Goal: Task Accomplishment & Management: Manage account settings

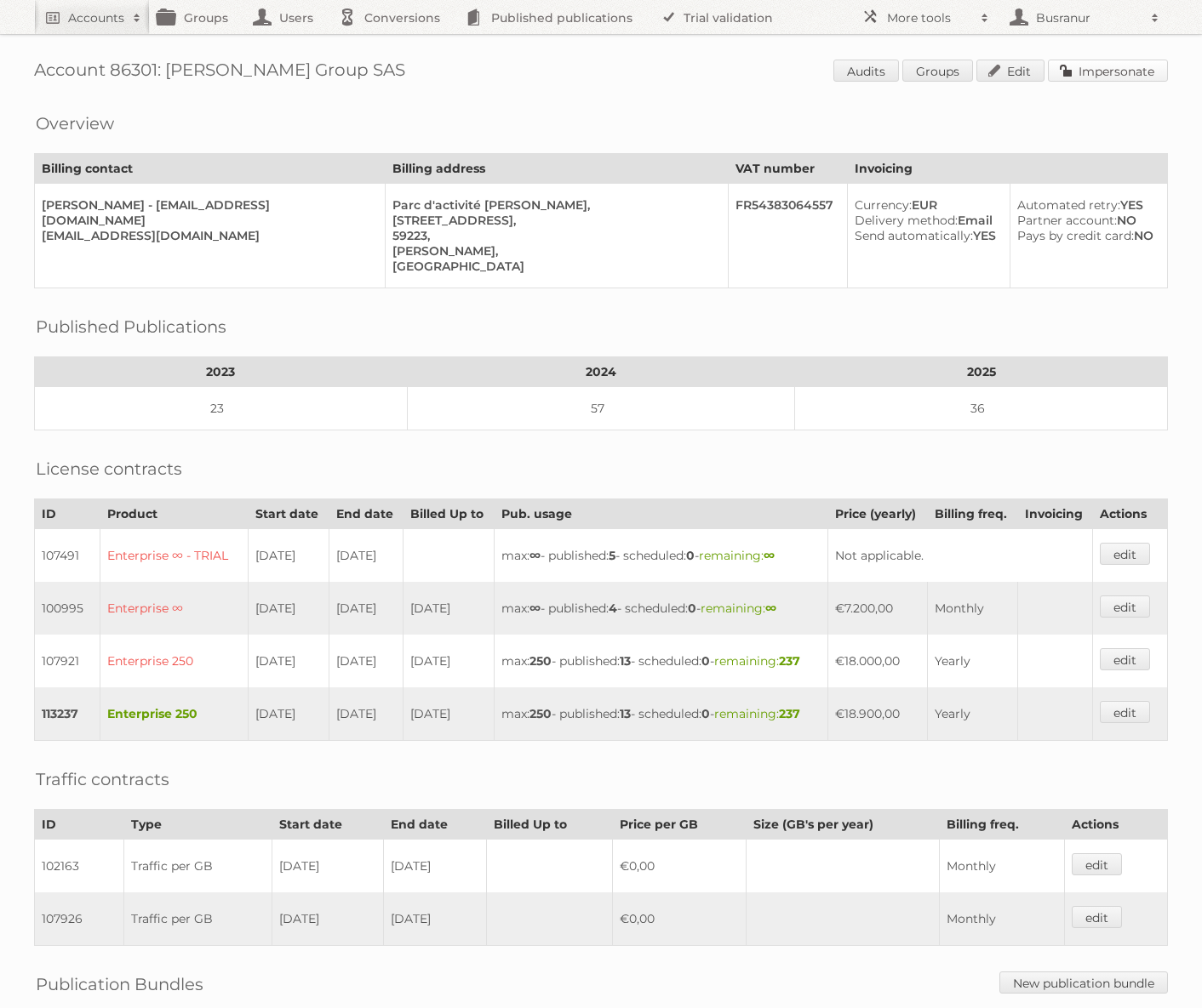
click at [1137, 78] on link "Impersonate" at bounding box center [1107, 71] width 120 height 22
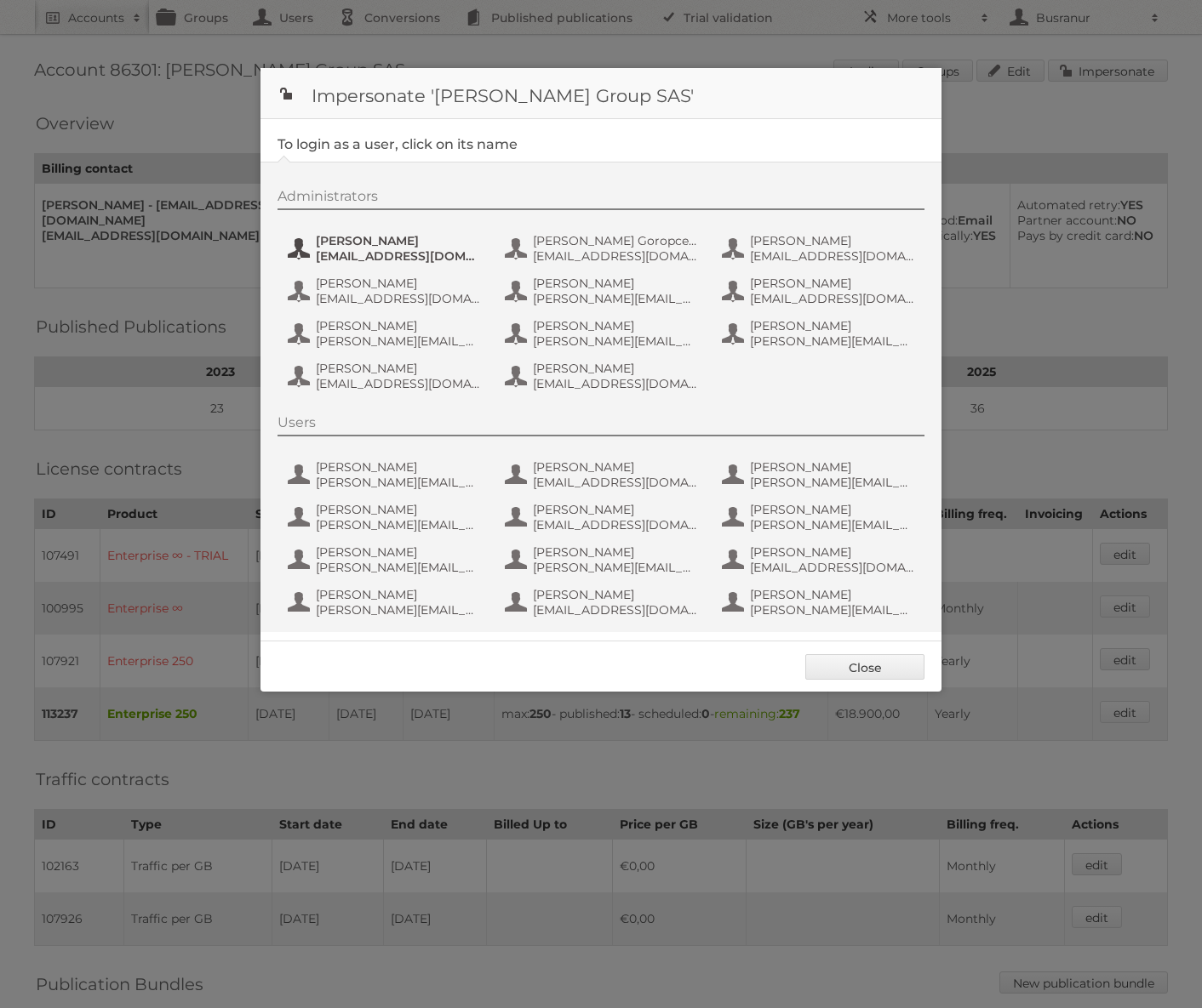
click at [358, 256] on span "dan_cure@bradycorp.com" at bounding box center [398, 256] width 165 height 15
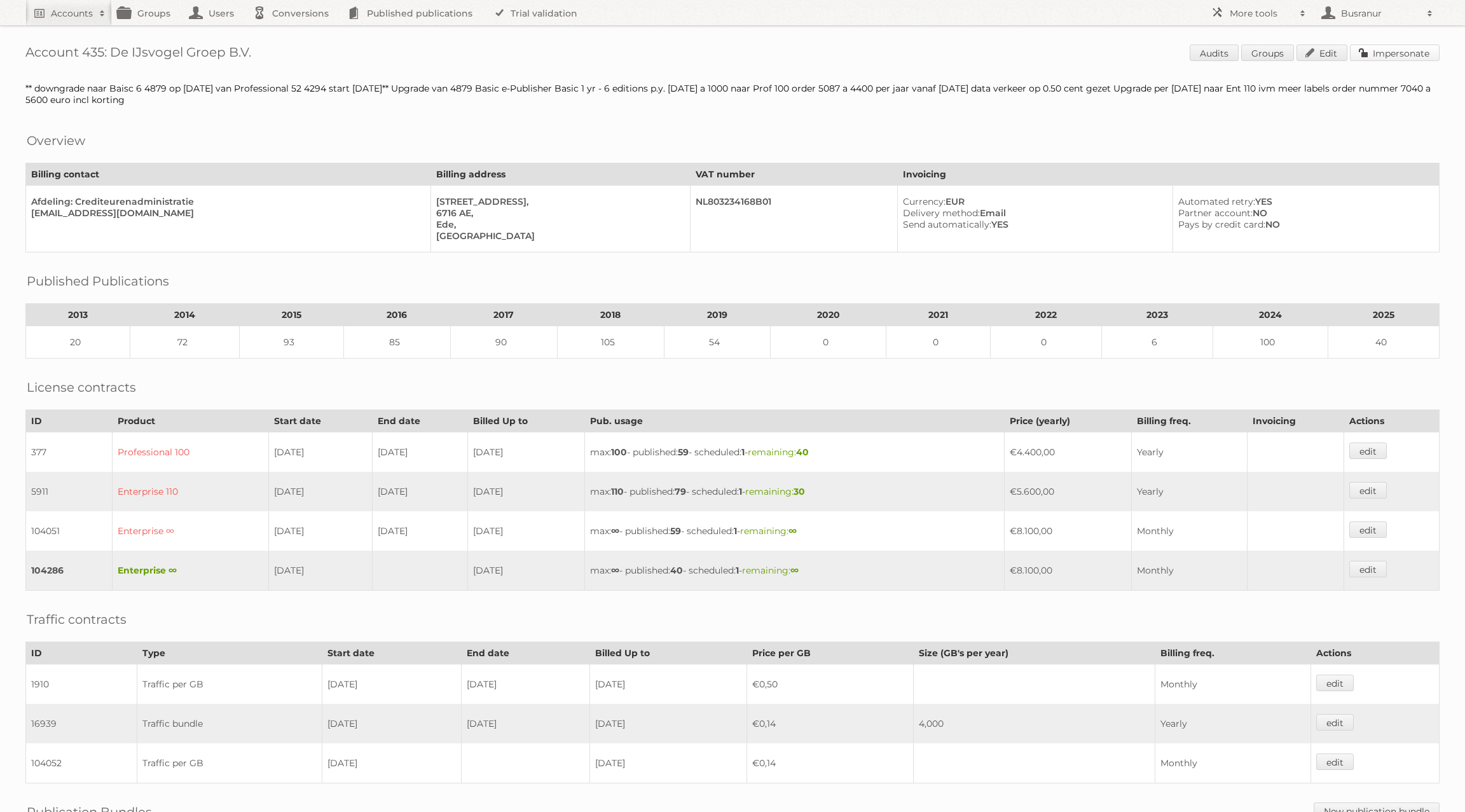
click at [1417, 53] on link "Impersonate" at bounding box center [1394, 53] width 90 height 17
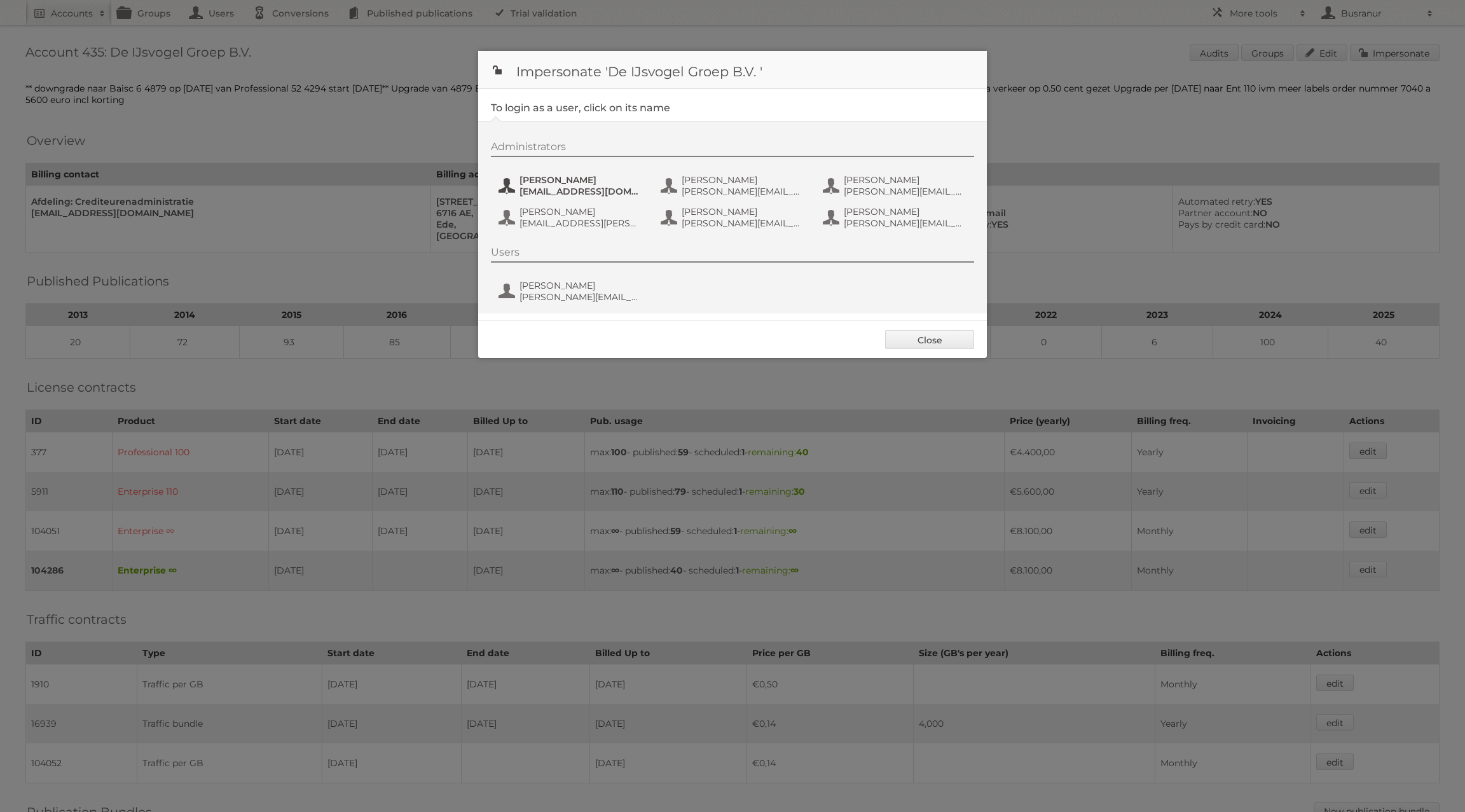
click at [573, 197] on button "Bas van der Beek bas.van.der.beek@ijsvogelretail.nl" at bounding box center [572, 186] width 150 height 25
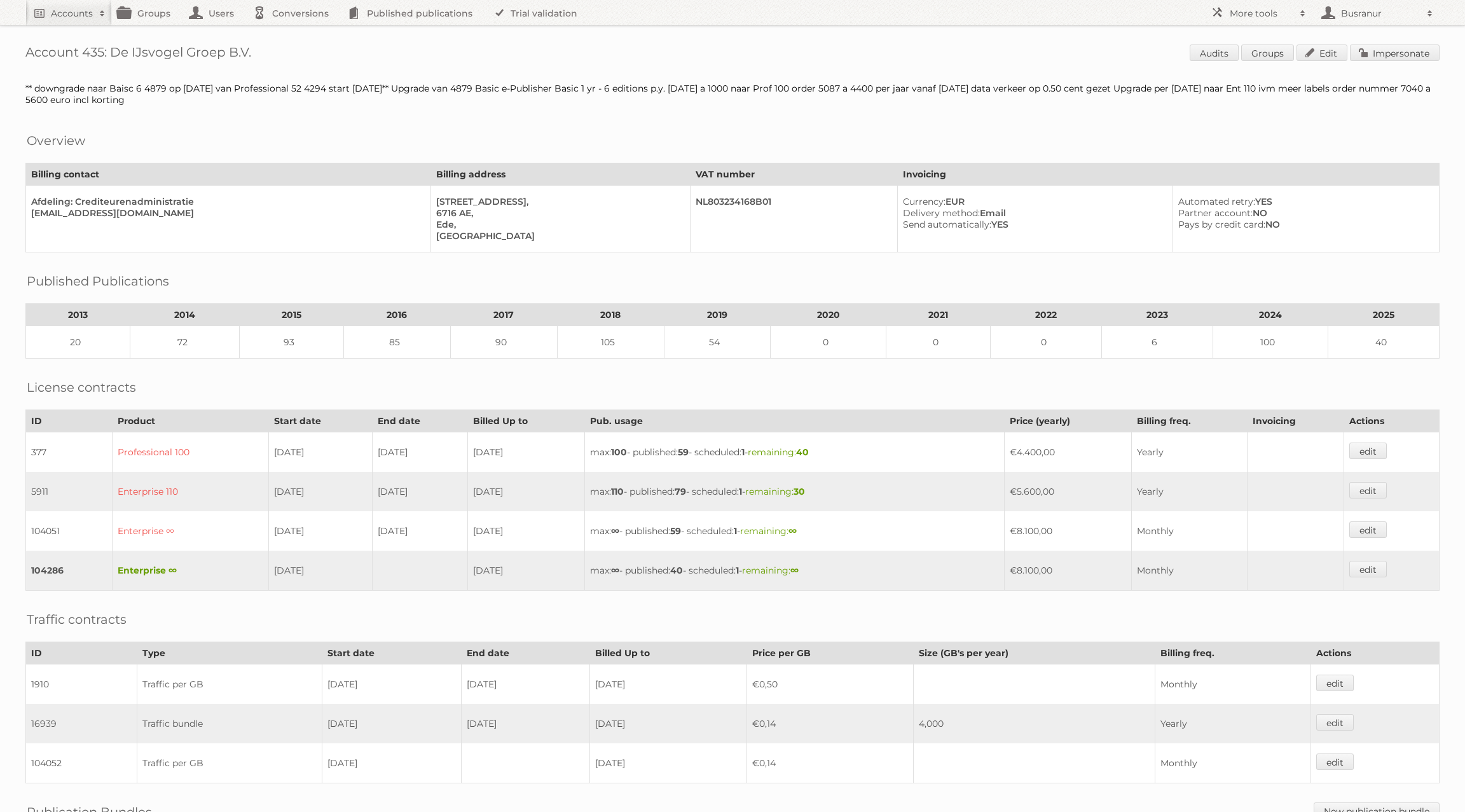
drag, startPoint x: 27, startPoint y: 53, endPoint x: 254, endPoint y: 54, distance: 227.0
click at [254, 54] on h1 "Account 435: De IJsvogel Groep B.V. Audits Groups Edit Impersonate" at bounding box center [732, 54] width 1414 height 19
copy h1 "Account 435: De IJsvogel Groep B.V."
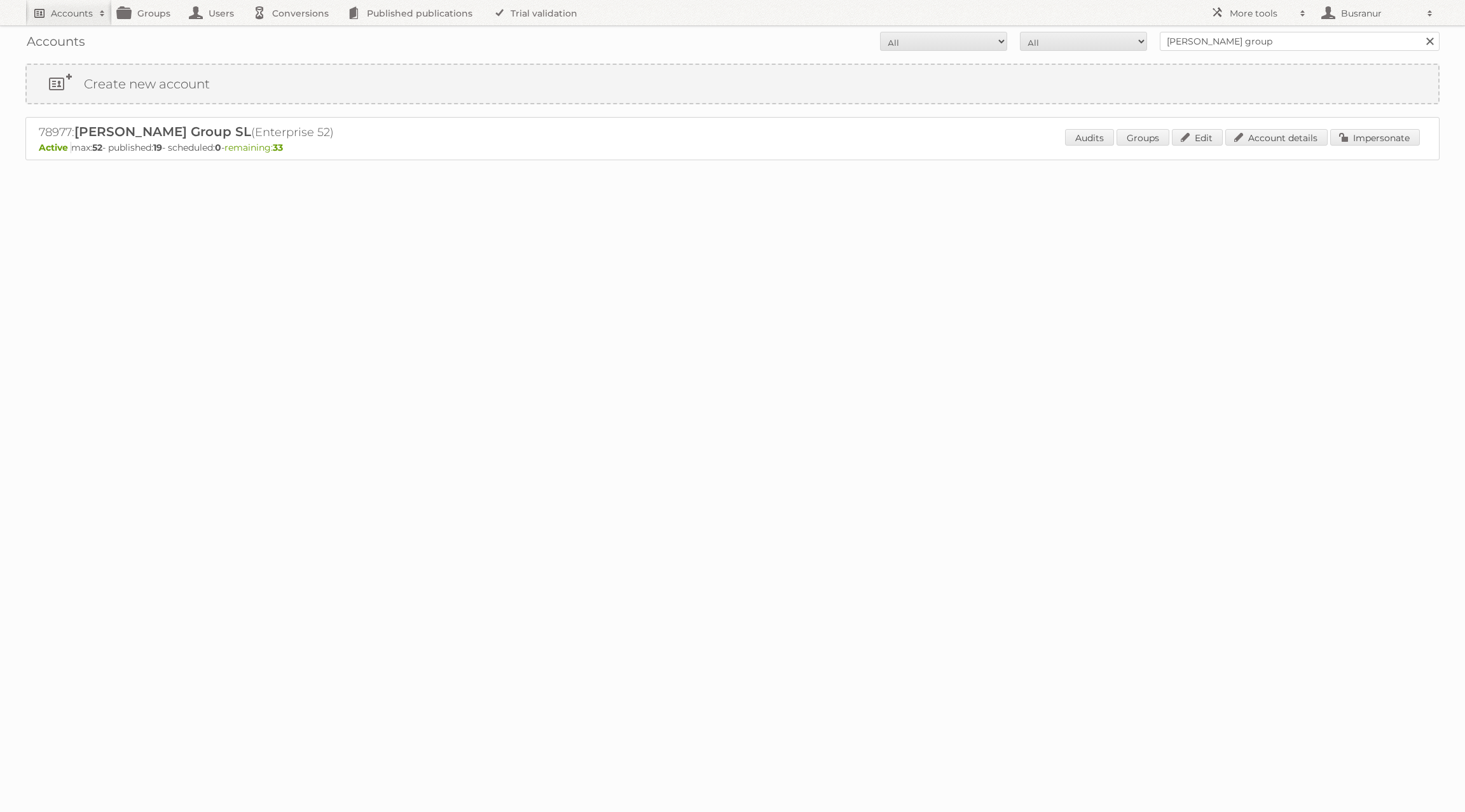
click at [70, 17] on h2 "Accounts" at bounding box center [72, 13] width 42 height 13
paste input"] "[PERSON_NAME][EMAIL_ADDRESS][PERSON_NAME][DOMAIN_NAME]"
type input"] "[PERSON_NAME][EMAIL_ADDRESS][PERSON_NAME][DOMAIN_NAME]"
click at [293, 32] on input "Search" at bounding box center [303, 42] width 19 height 19
click at [1316, 133] on link "Account details" at bounding box center [1276, 138] width 103 height 17
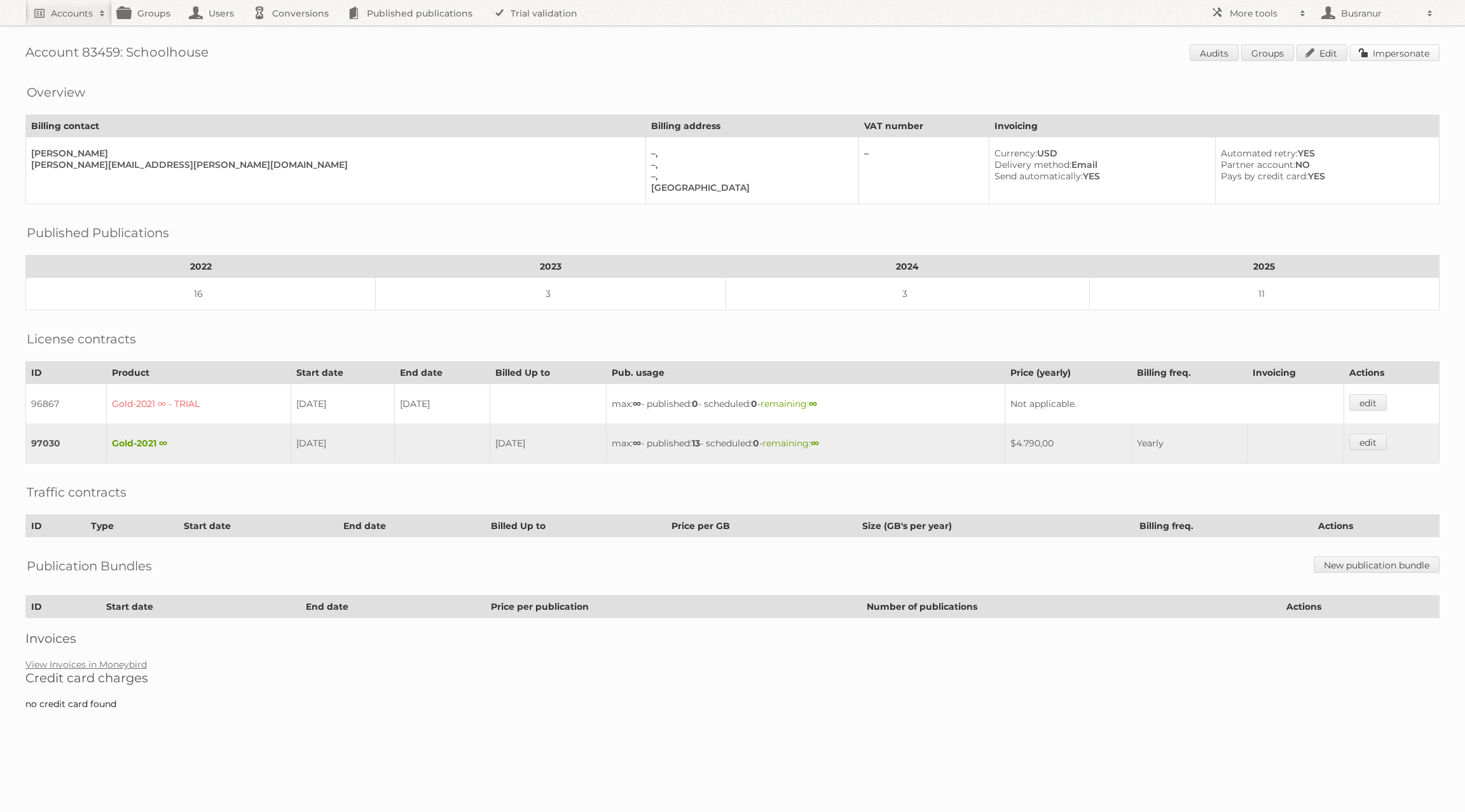
click at [1386, 53] on link "Impersonate" at bounding box center [1394, 53] width 90 height 17
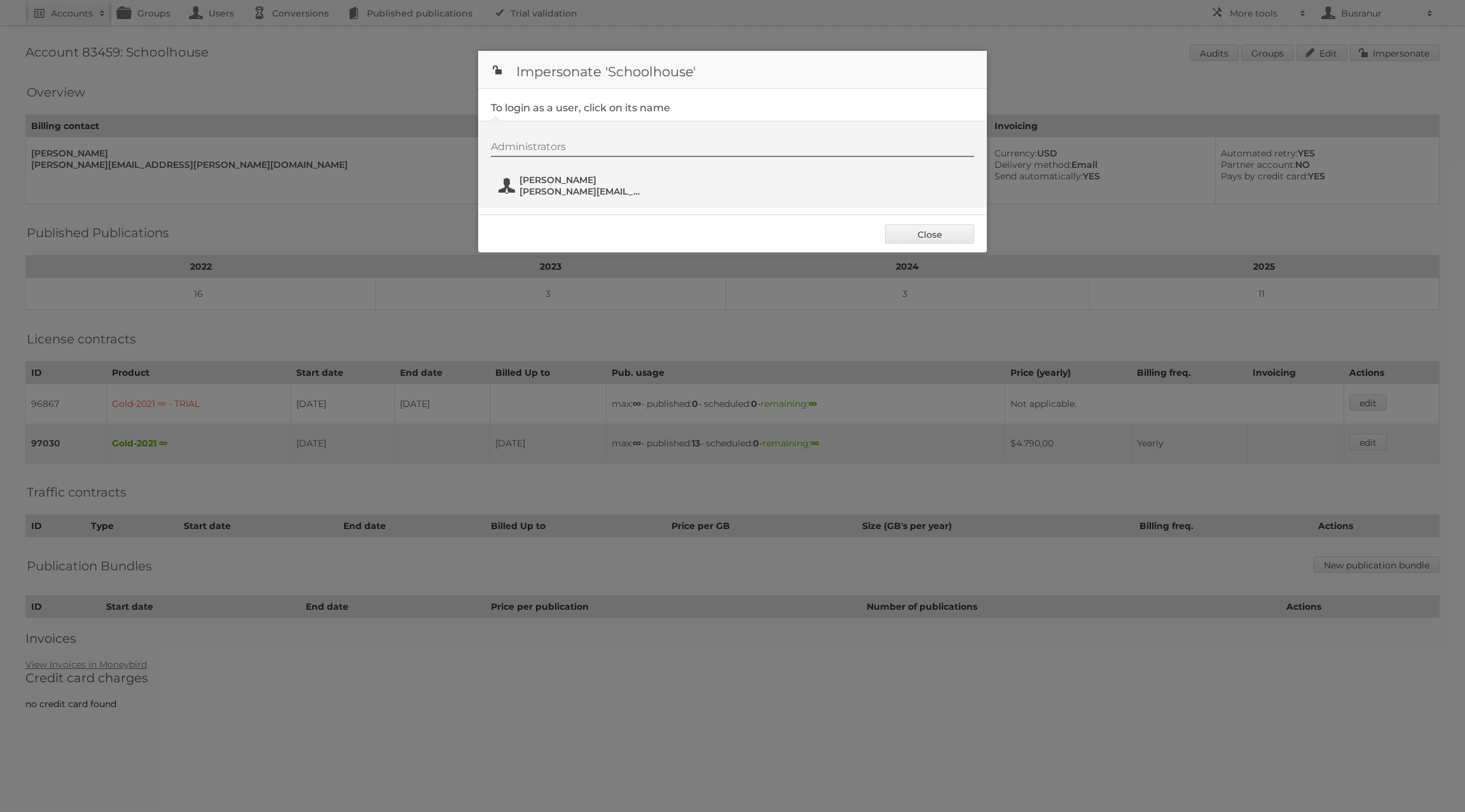
click at [539, 181] on span "Parrish Duncan" at bounding box center [582, 180] width 124 height 11
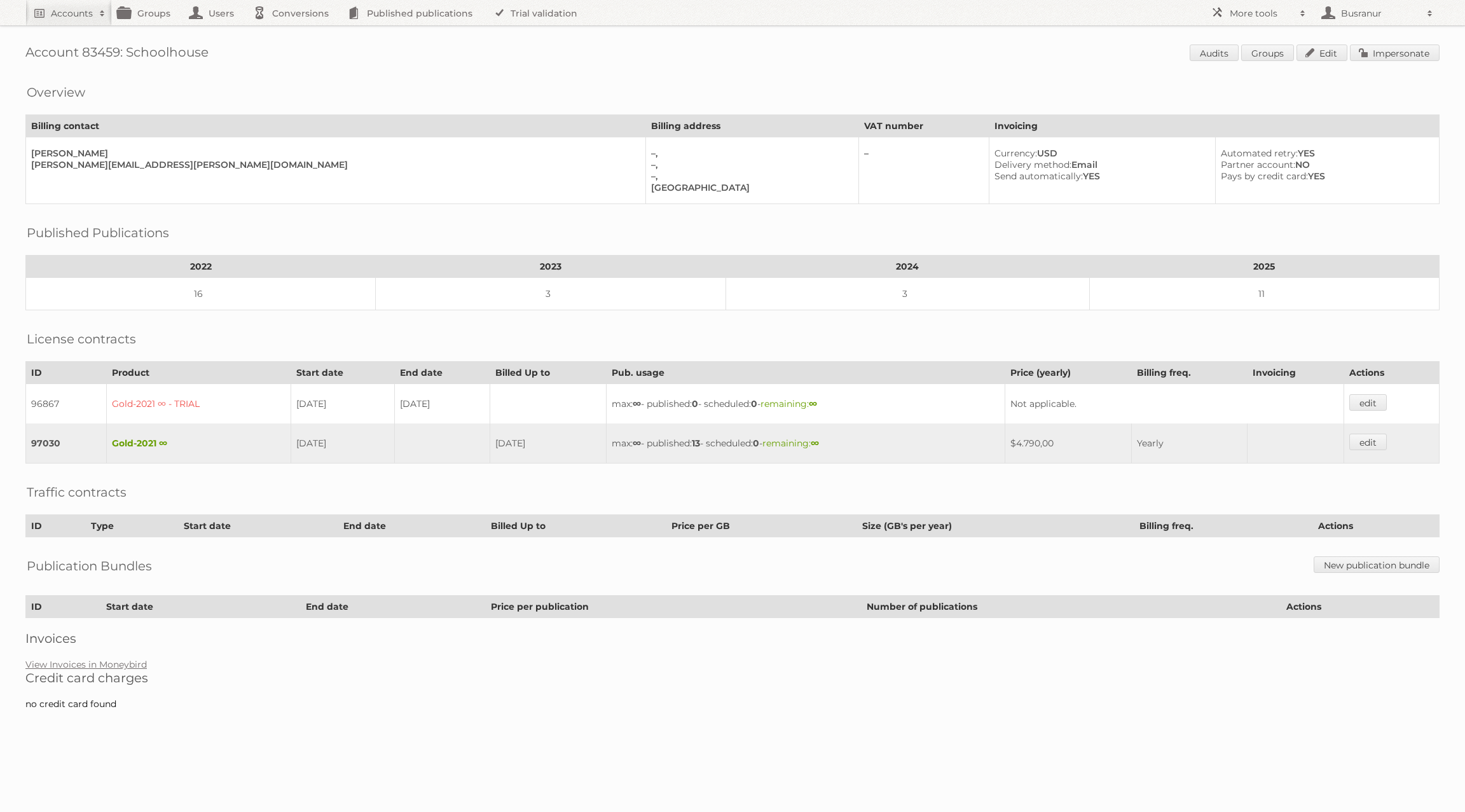
drag, startPoint x: 548, startPoint y: 431, endPoint x: 500, endPoint y: 430, distance: 48.0
click at [500, 430] on td "[DATE]" at bounding box center [548, 443] width 117 height 40
copy td "[DATE]"
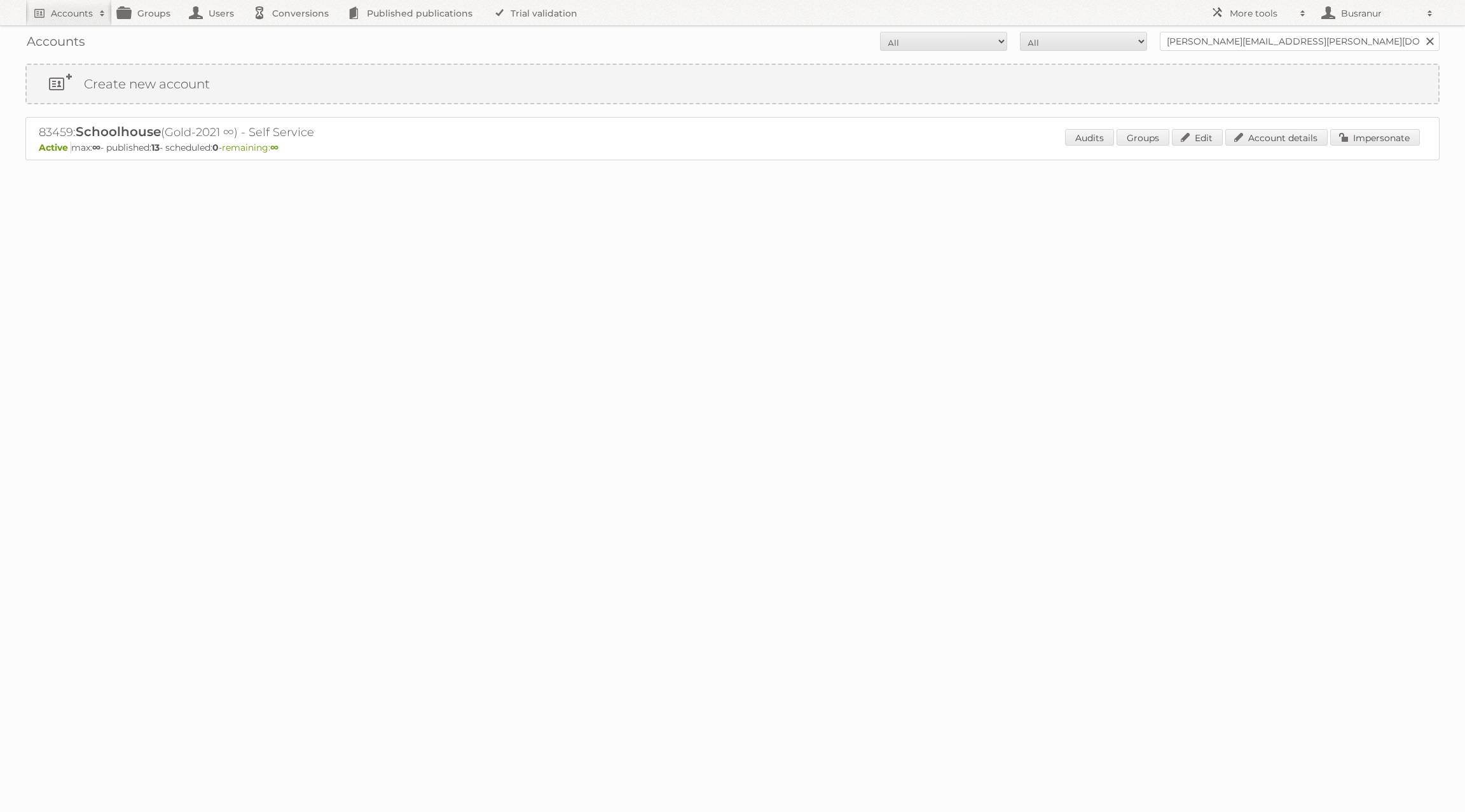
click at [1268, 27] on div "Accounts All Active Expired Pending All Paid Trials Self service parrish.duncan…" at bounding box center [732, 41] width 1414 height 32
click at [1268, 43] on input "parrish.duncan@schoolhouse.com" at bounding box center [1299, 41] width 280 height 19
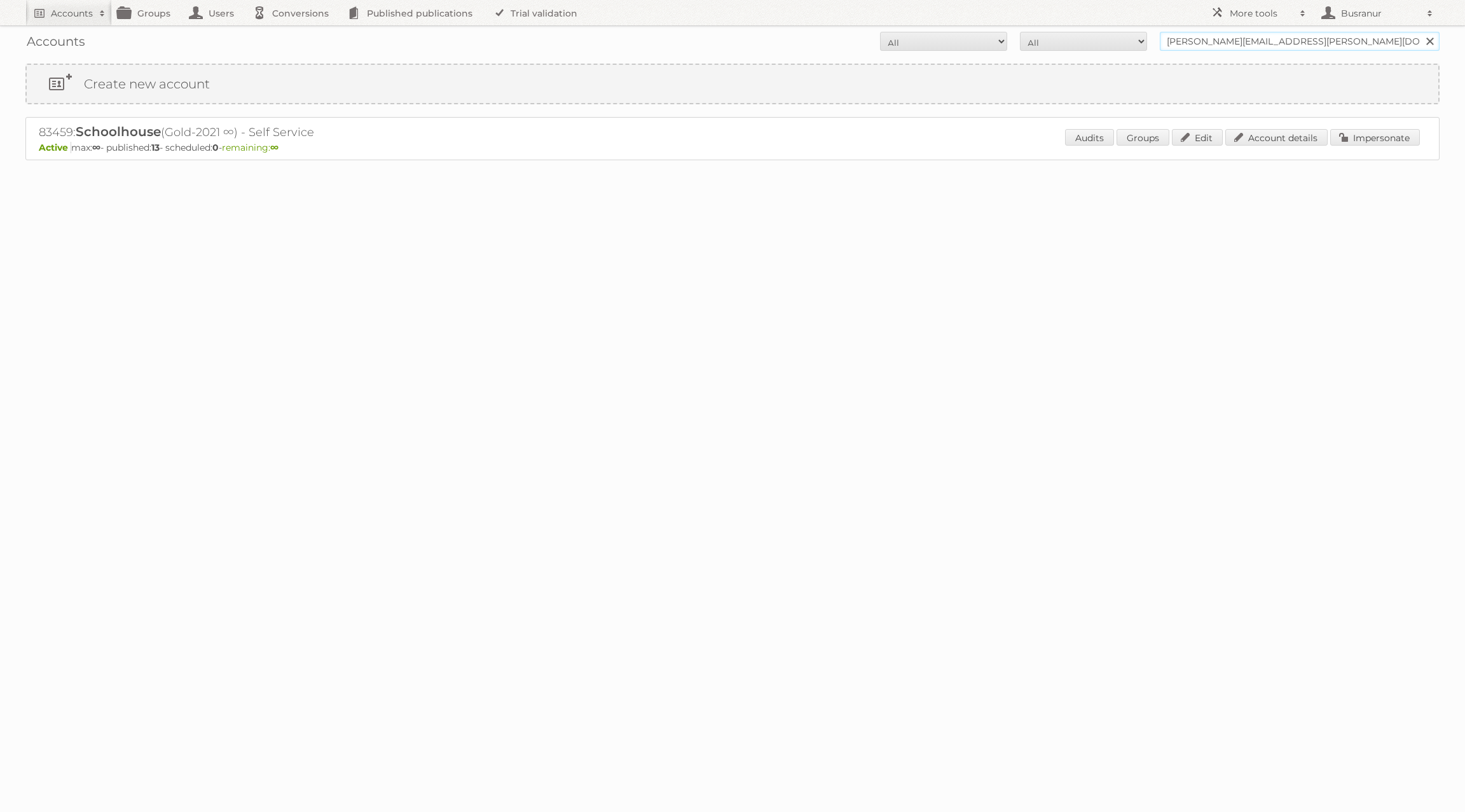
paste input "johanna.pakkala@minimani.fi"
type input "johanna.pakkala@minimani.fi"
click at [1420, 32] on input "Search" at bounding box center [1429, 41] width 19 height 19
click at [1269, 131] on link "Account details" at bounding box center [1276, 138] width 103 height 17
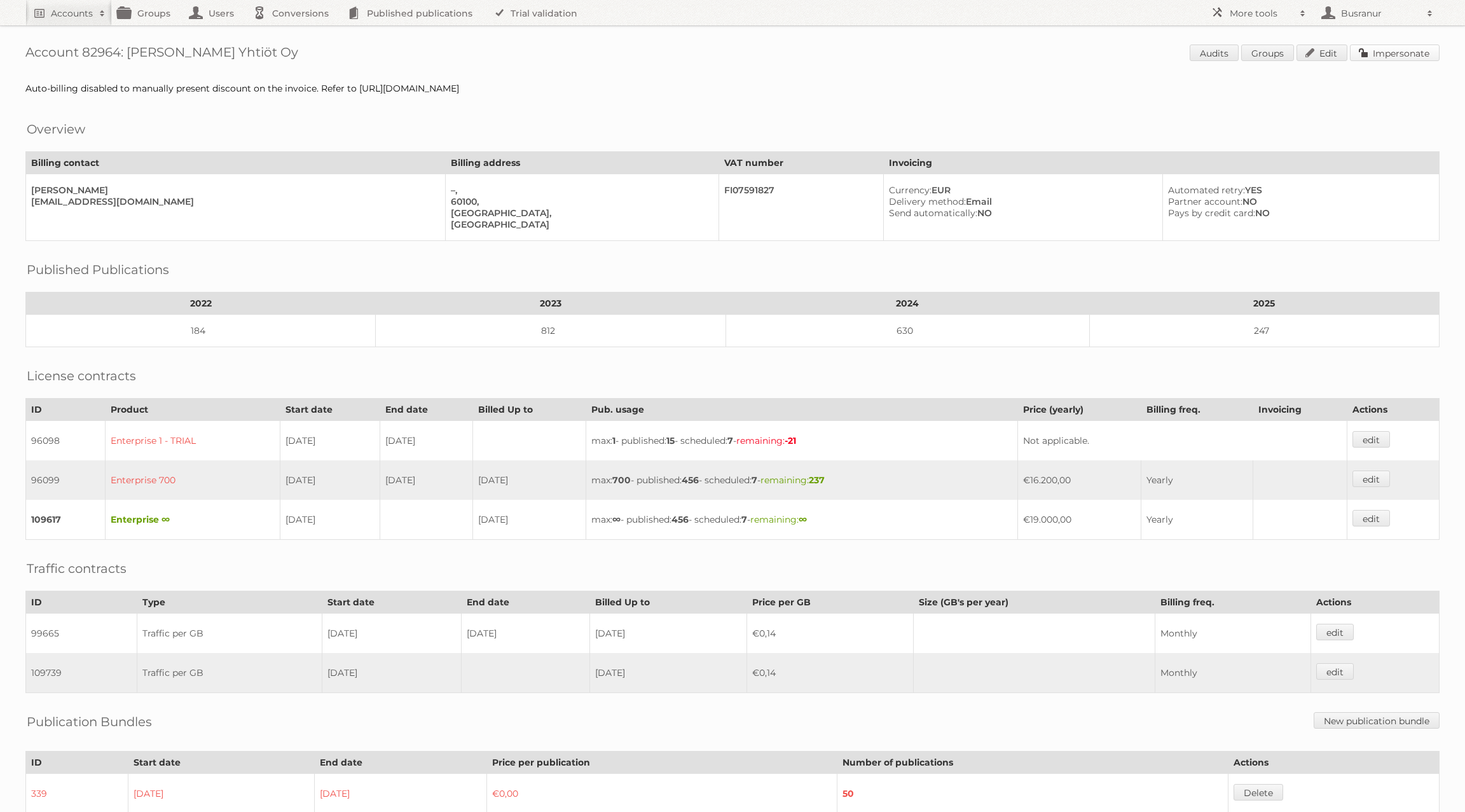
click at [1406, 53] on link "Impersonate" at bounding box center [1394, 53] width 90 height 17
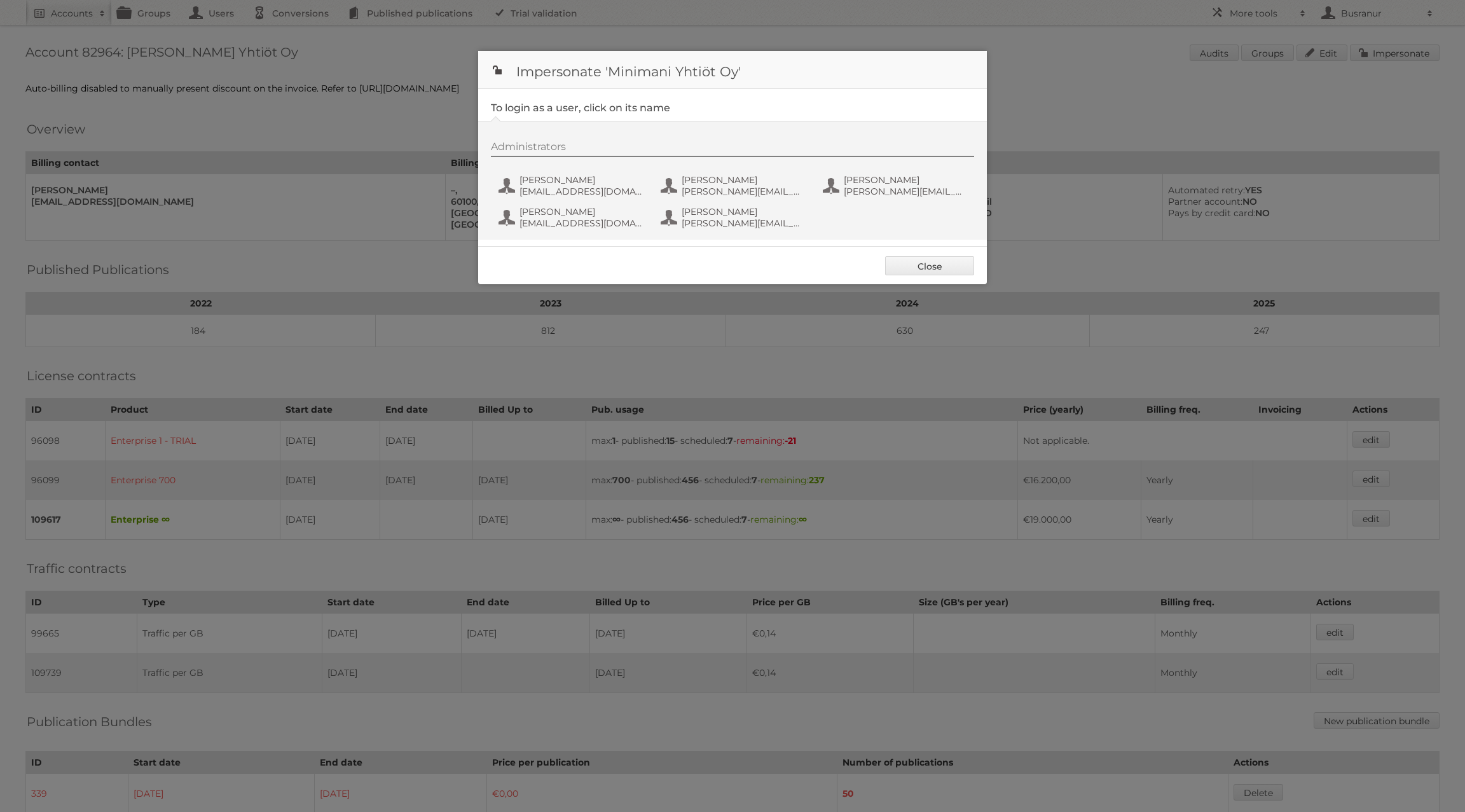
click at [534, 198] on div "Administrators [PERSON_NAME] [PERSON_NAME][EMAIL_ADDRESS][DOMAIN_NAME] [PERSON_…" at bounding box center [739, 187] width 496 height 93
click at [545, 176] on span "[PERSON_NAME]" at bounding box center [582, 180] width 124 height 11
